Goal: Find contact information: Find contact information

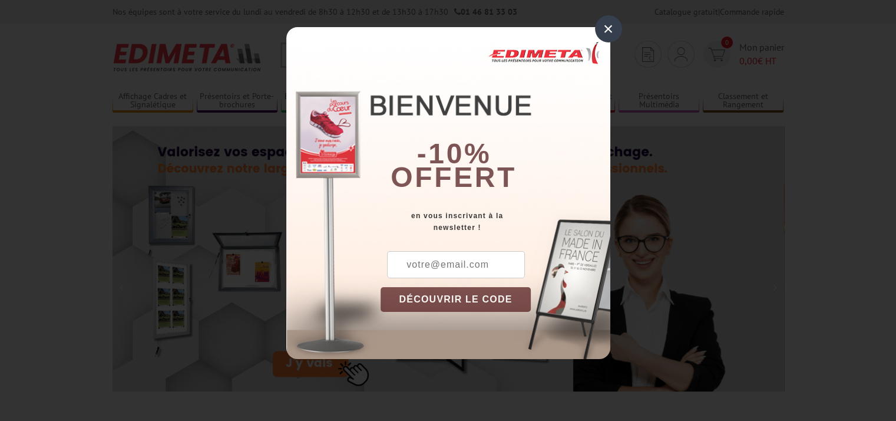
click at [606, 30] on div "×" at bounding box center [608, 28] width 27 height 27
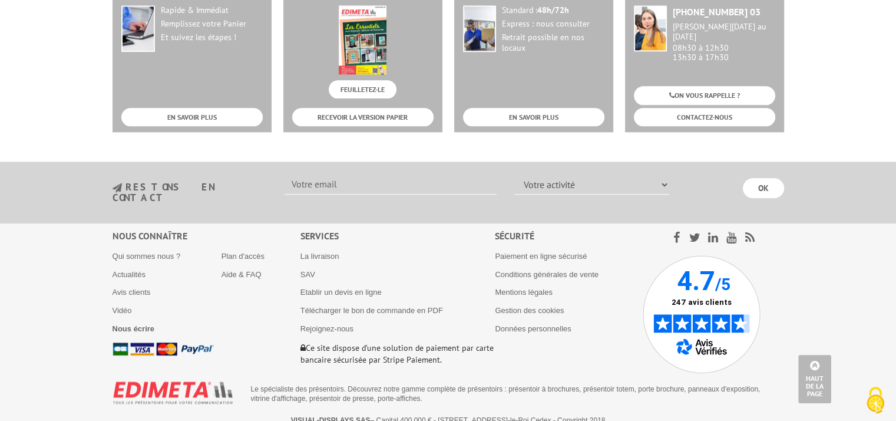
scroll to position [1315, 0]
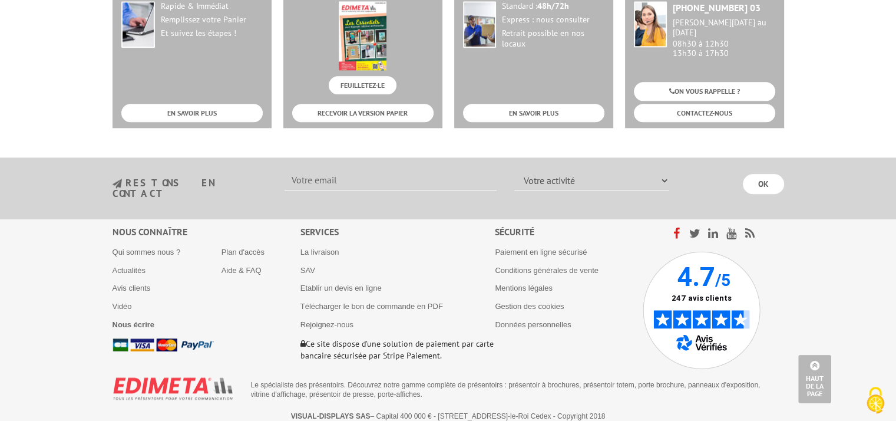
click at [680, 227] on icon at bounding box center [677, 233] width 6 height 12
click at [674, 227] on icon at bounding box center [677, 233] width 6 height 12
click at [528, 283] on link "Mentions légales" at bounding box center [524, 287] width 58 height 9
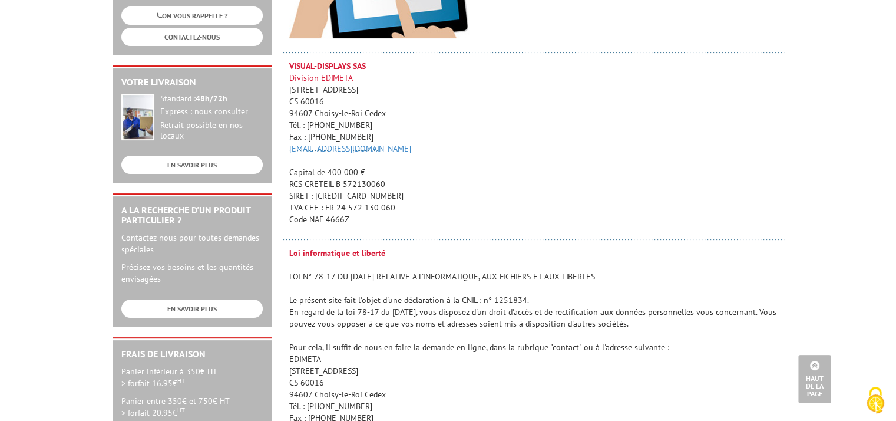
scroll to position [236, 0]
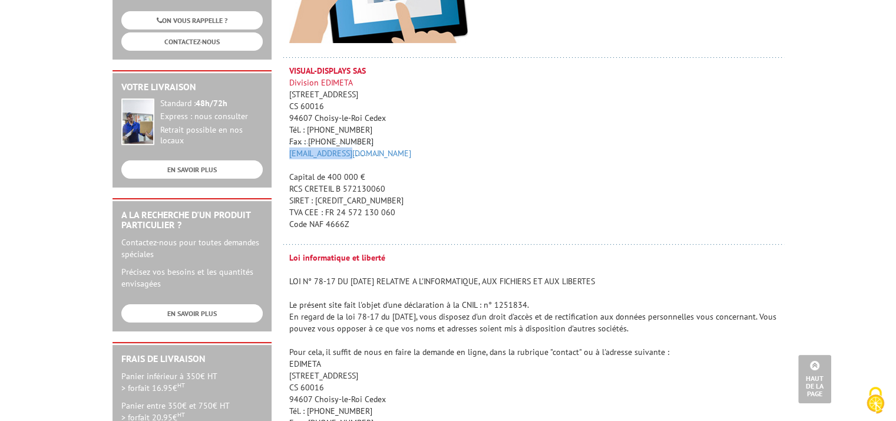
drag, startPoint x: 281, startPoint y: 151, endPoint x: 351, endPoint y: 151, distance: 70.1
click at [351, 151] on td "VISUAL-DISPLAYS SAS Division EDIMETA [STREET_ADDRESS] Tél. : [PHONE_NUMBER] Fax…" at bounding box center [533, 158] width 501 height 187
copy link "[EMAIL_ADDRESS][DOMAIN_NAME]"
